Goal: Task Accomplishment & Management: Complete application form

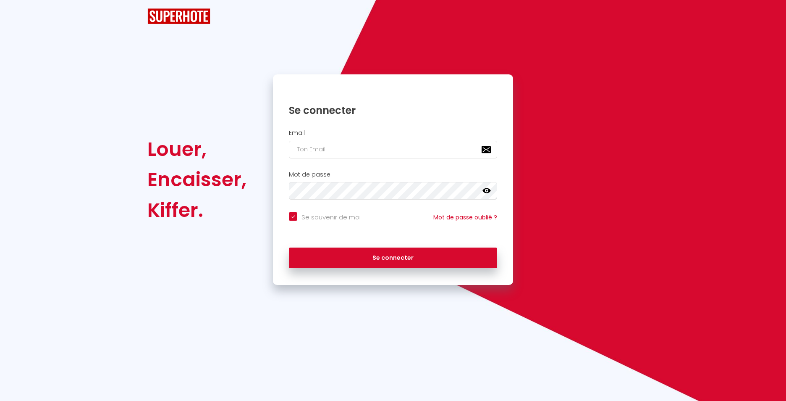
checkbox input "true"
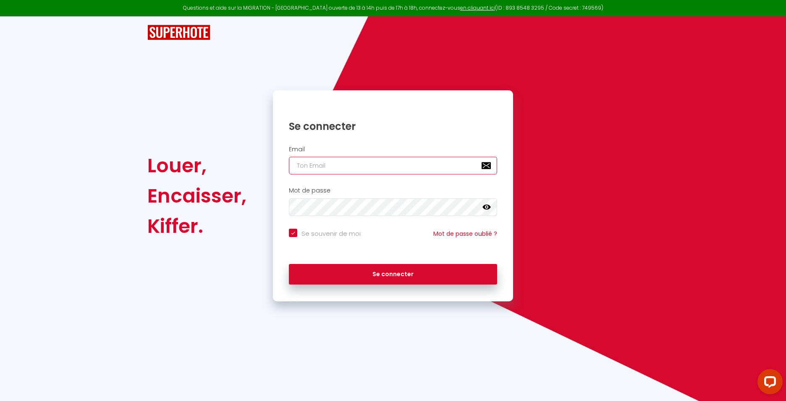
click at [305, 169] on input "email" at bounding box center [393, 166] width 208 height 18
type input "[EMAIL_ADDRESS][DOMAIN_NAME]"
click at [483, 205] on icon at bounding box center [487, 207] width 8 height 8
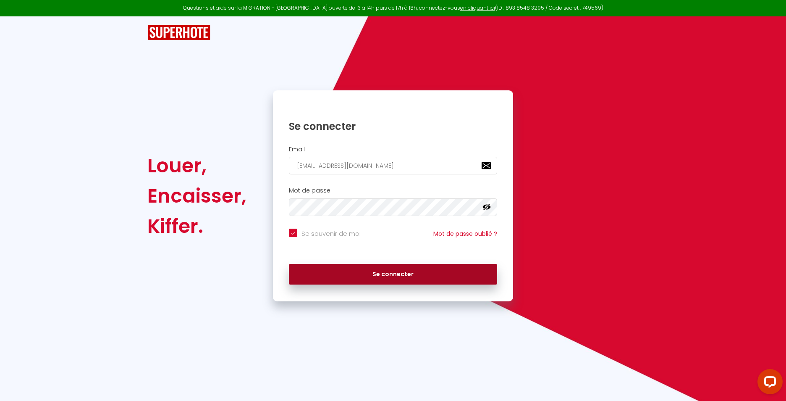
click at [378, 271] on button "Se connecter" at bounding box center [393, 274] width 208 height 21
checkbox input "true"
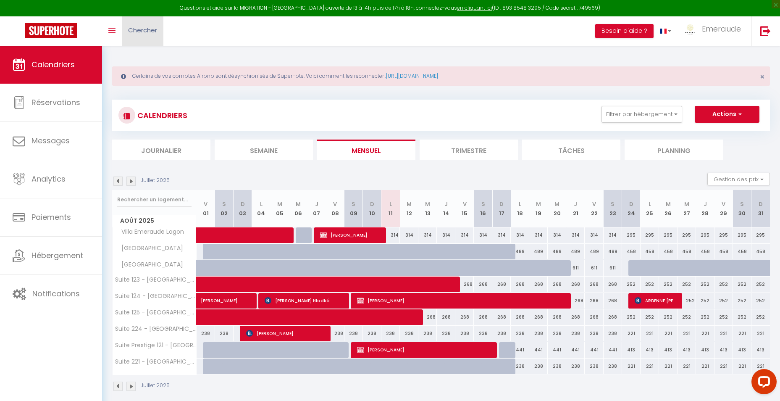
click at [161, 33] on link "Chercher" at bounding box center [143, 30] width 42 height 29
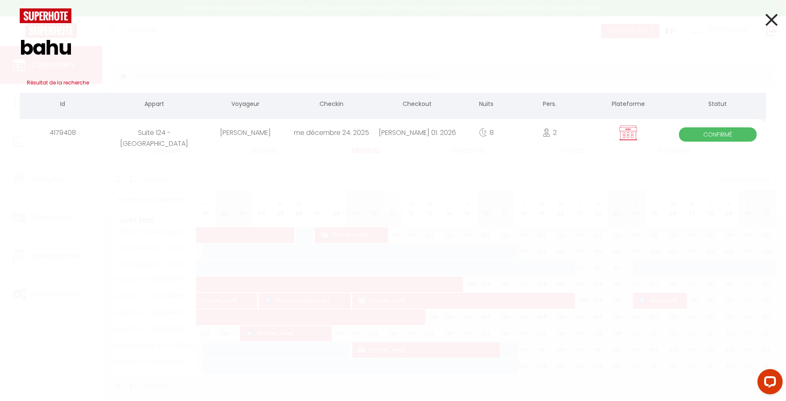
type input "bahu"
click at [276, 142] on div "André-Paul Bahuon" at bounding box center [246, 132] width 86 height 27
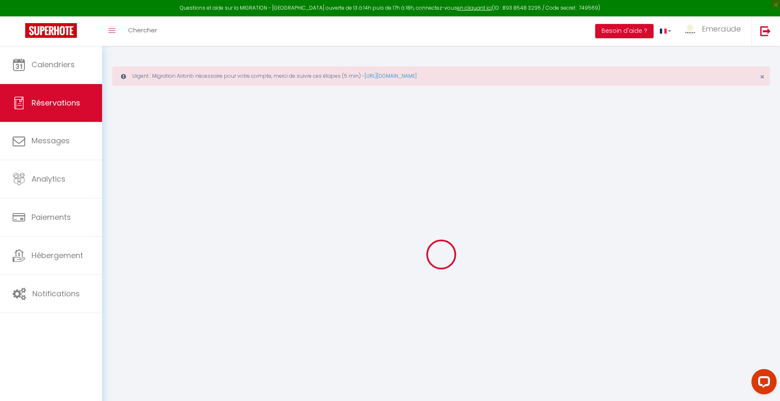
type input "André-Paul"
type input "Bahuon"
type input "emeraudevillas@gmail.com"
type input "0696884152"
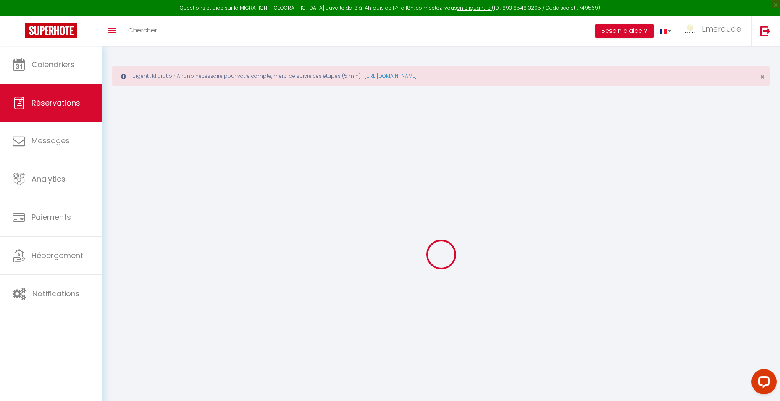
type input "97200"
type input "Zi La Jambette"
type input "Fort de France"
select select "MQ"
select select "20285"
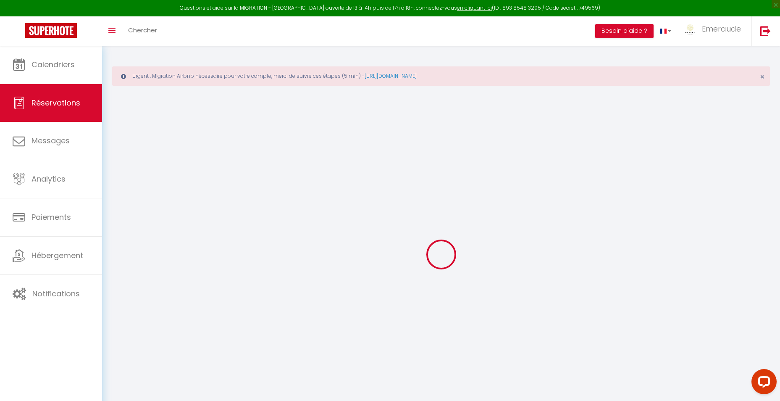
select select "1"
type input "Mer 24 Décembre 2025"
select select
type input "Jeu 01 Janvier 2026"
select select
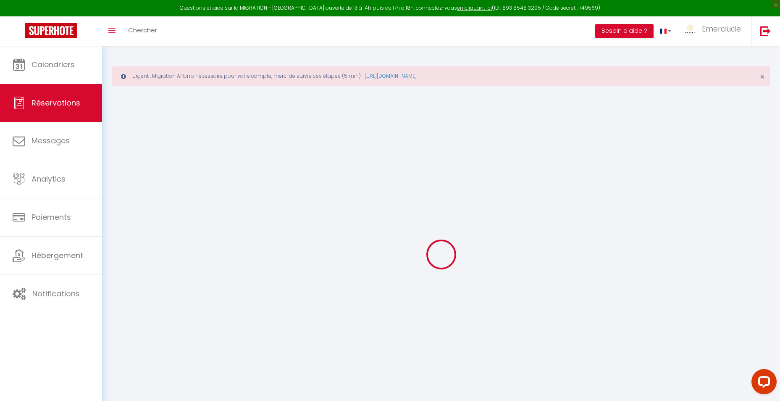
type input "2"
select select "12"
select select
type input "3272"
checkbox input "true"
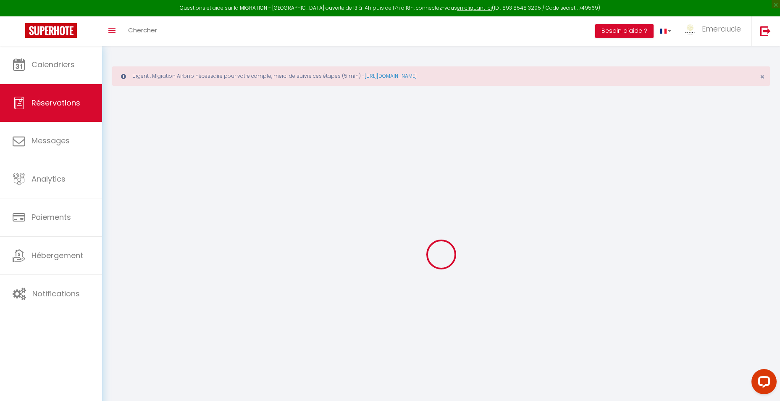
type input "0"
type input "60"
type input "29.25"
type input "0"
select select
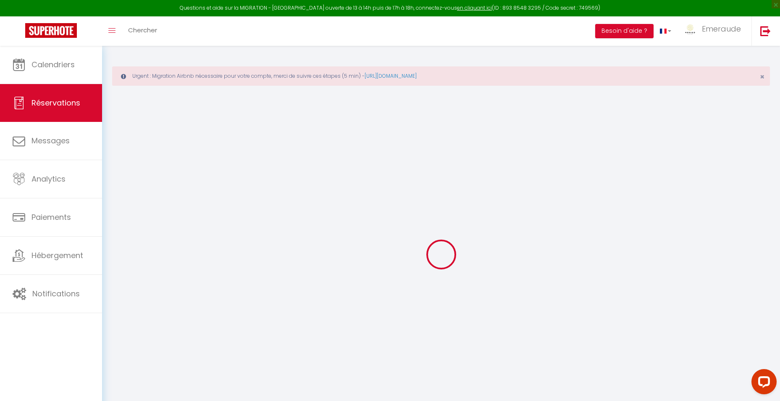
select select
select select "15"
checkbox input "true"
select select
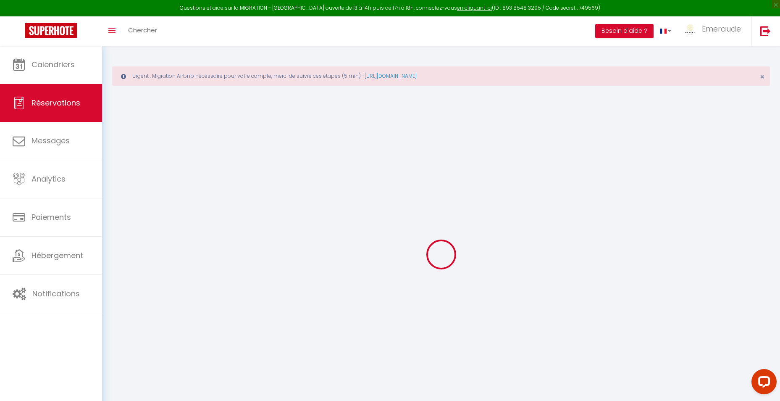
checkbox input "true"
select select
checkbox input "true"
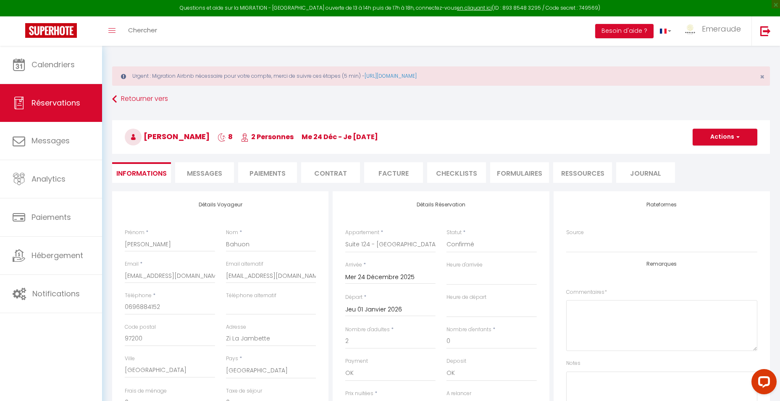
type input "48"
select select
checkbox input "true"
select select "16:00"
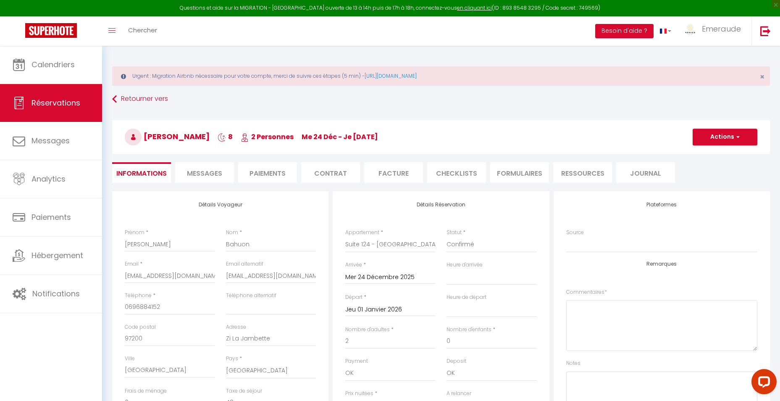
select select "11:00"
click at [394, 169] on li "Facture" at bounding box center [393, 172] width 59 height 21
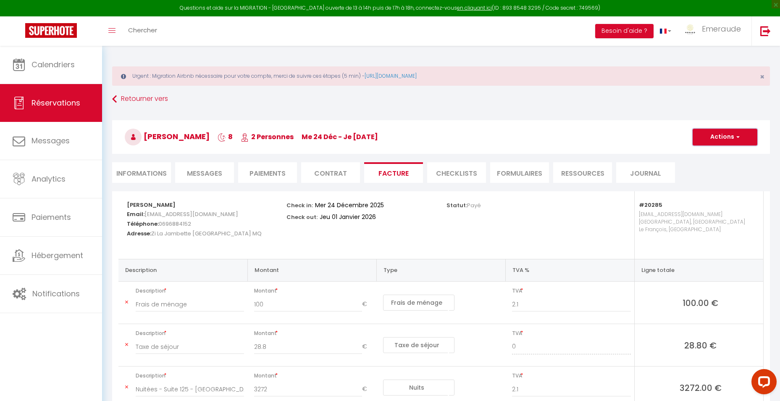
click at [718, 141] on button "Actions" at bounding box center [725, 137] width 65 height 17
click at [712, 166] on link "Aperçu et éditer" at bounding box center [718, 166] width 71 height 11
click at [145, 34] on span "Chercher" at bounding box center [142, 30] width 29 height 9
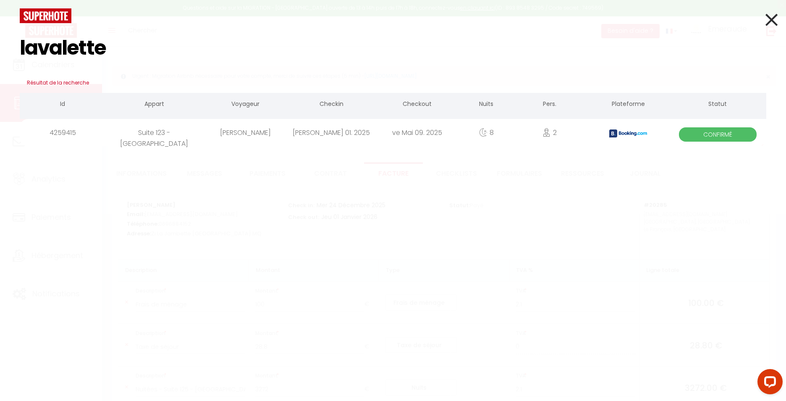
type input "lavalette"
click at [708, 135] on span "Confirmé" at bounding box center [718, 134] width 78 height 14
select select "0"
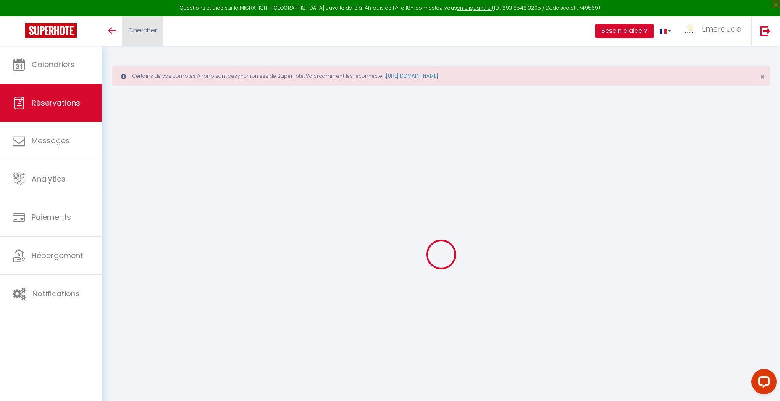
click at [148, 29] on span "Chercher" at bounding box center [142, 30] width 29 height 9
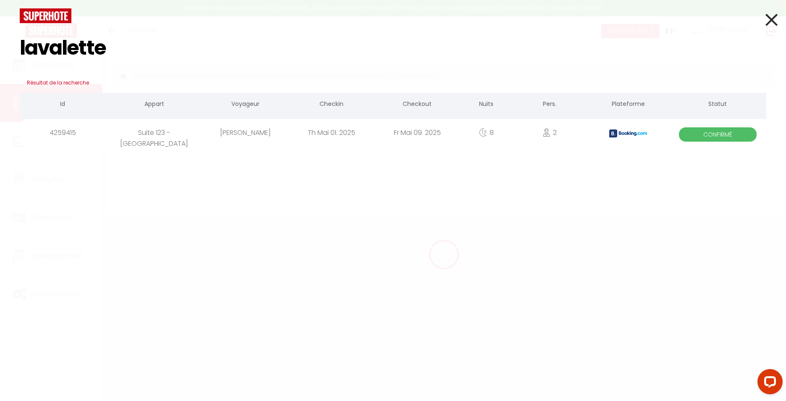
type input "lavalette"
click at [241, 132] on div "Christophe de Lavalette" at bounding box center [246, 132] width 86 height 27
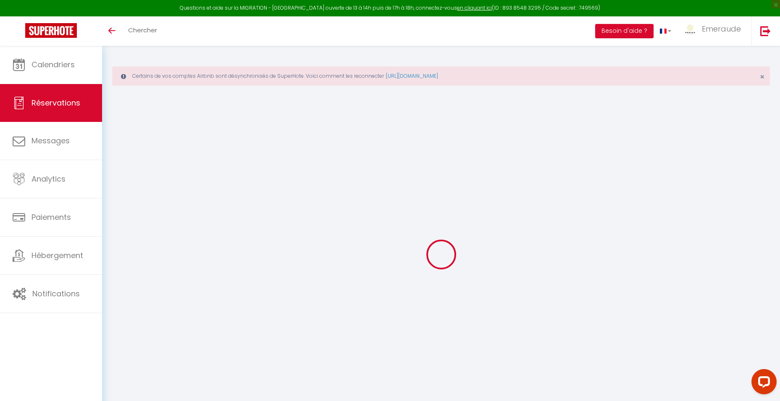
select select
checkbox input "false"
select select
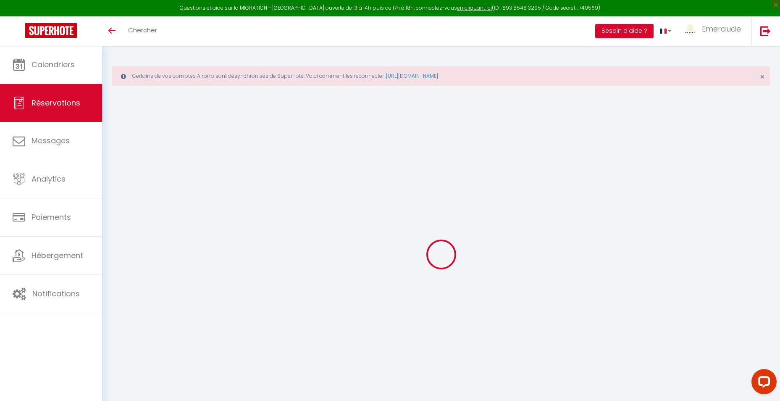
checkbox input "false"
type textarea "** THIS RESERVATION HAS BEEN PRE-PAID ** BOOKING NOTE : Payment charge is EUR 1…"
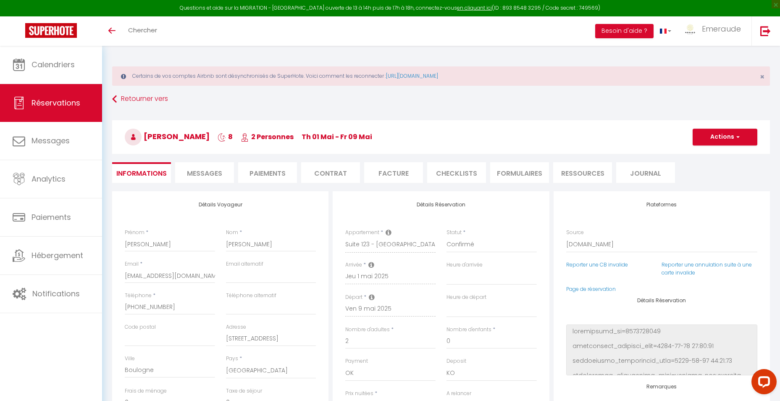
type input "100"
type input "31.68"
select select
checkbox input "false"
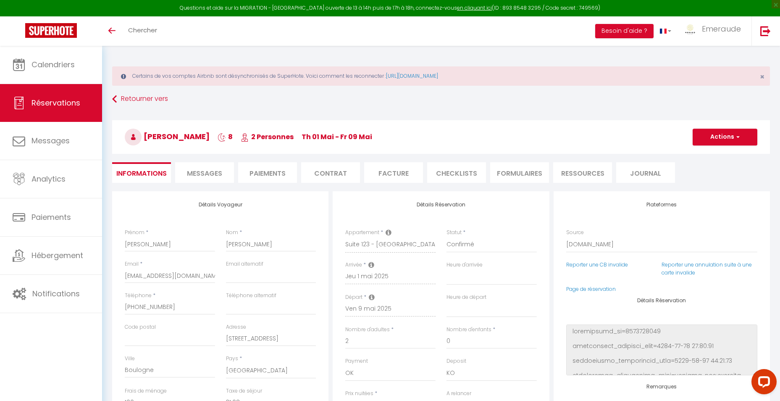
select select
click at [391, 172] on li "Facture" at bounding box center [393, 172] width 59 height 21
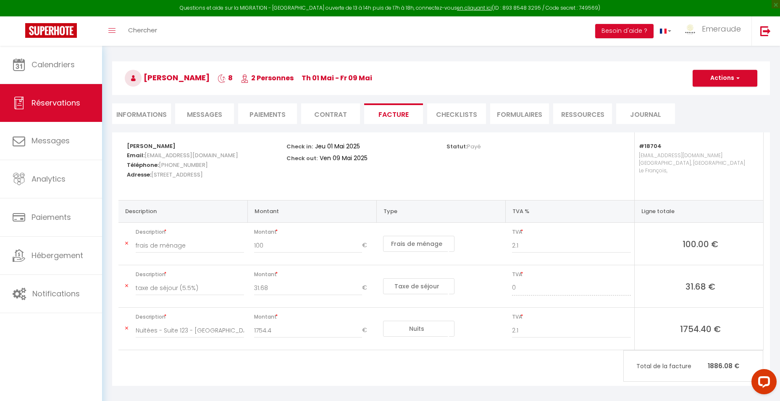
scroll to position [65, 0]
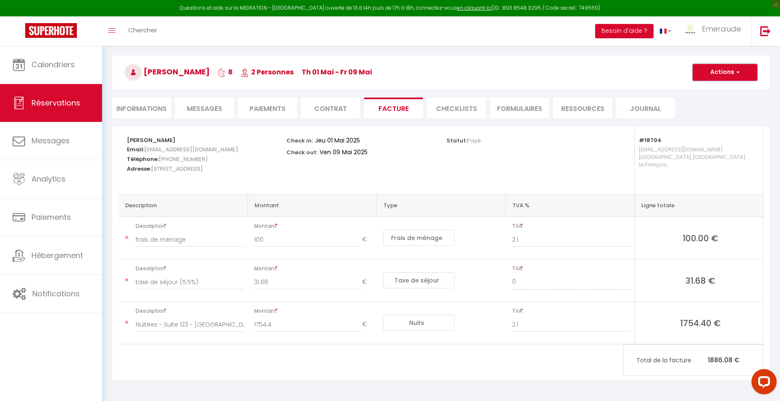
click at [740, 73] on button "Actions" at bounding box center [725, 72] width 65 height 17
click at [719, 102] on link "Aperçu et éditer" at bounding box center [718, 101] width 71 height 11
